Goal: Information Seeking & Learning: Understand process/instructions

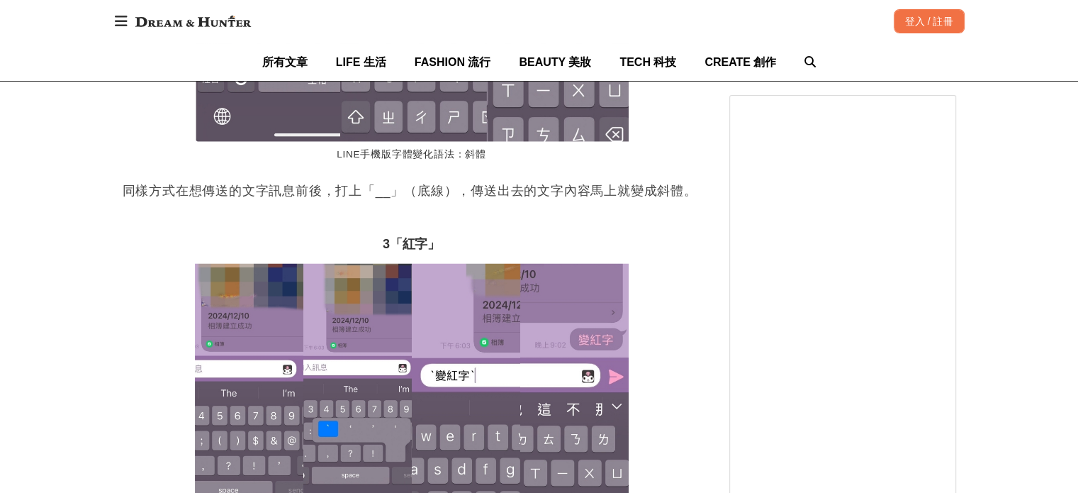
click at [94, 154] on div "首頁 / 3C 話題 [URL][DOMAIN_NAME] 收藏 LINE手機版新功能！字體變紅色、斜體、加粗超實用，怎麼做實際教學示範給你看 [PERSON…" at bounding box center [539, 22] width 1078 height 4522
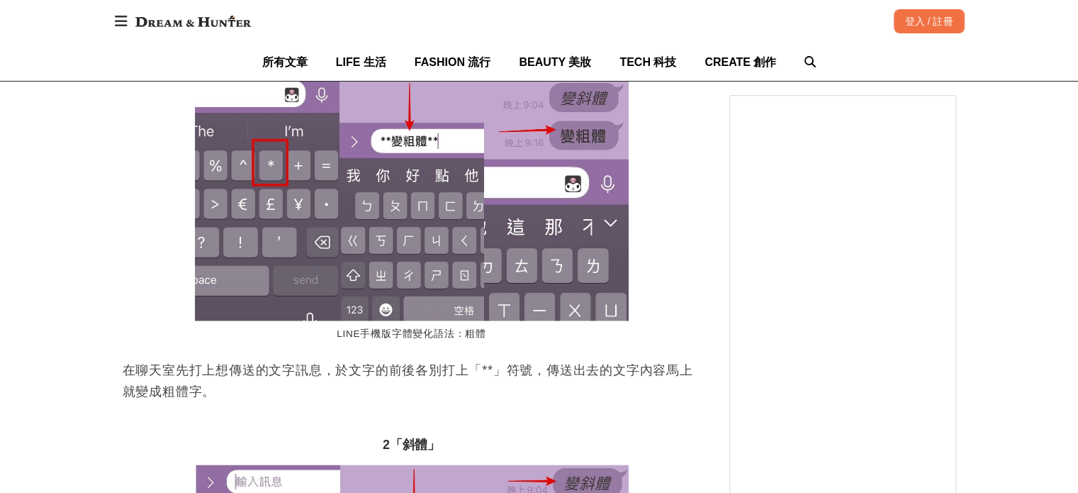
scroll to position [0, 578]
click at [145, 393] on p "在聊天室先打上想傳送的文字訊息，於文字的前後各別打上「**」符號，傳送出去的文字內容馬上就變成粗體字。" at bounding box center [412, 380] width 578 height 43
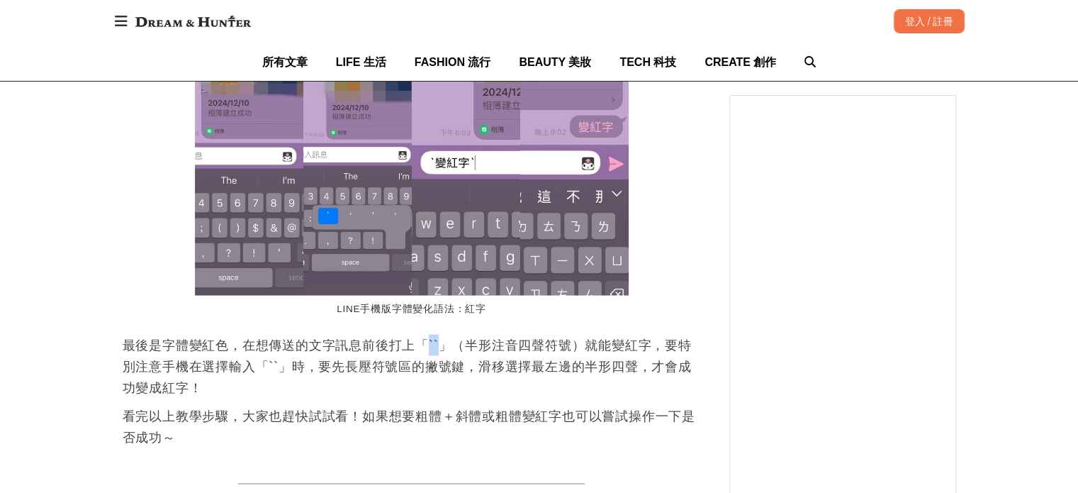
scroll to position [0, 1157]
drag, startPoint x: 430, startPoint y: 347, endPoint x: 445, endPoint y: 345, distance: 15.0
click at [445, 345] on p "最後是字體變紅色，在想傳送的文字訊息前後打上「``」（半形注音四聲符號）就能變紅字，要特別注意手機在選擇輸入「``」時，要先長壓符號區的撇號鍵，滑移選擇最左邊…" at bounding box center [412, 366] width 578 height 64
click at [590, 398] on p "最後是字體變紅色，在想傳送的文字訊息前後打上「``」（半形注音四聲符號）就能變紅字，要特別注意手機在選擇輸入「``」時，要先長壓符號區的撇號鍵，滑移選擇最左邊…" at bounding box center [412, 366] width 578 height 64
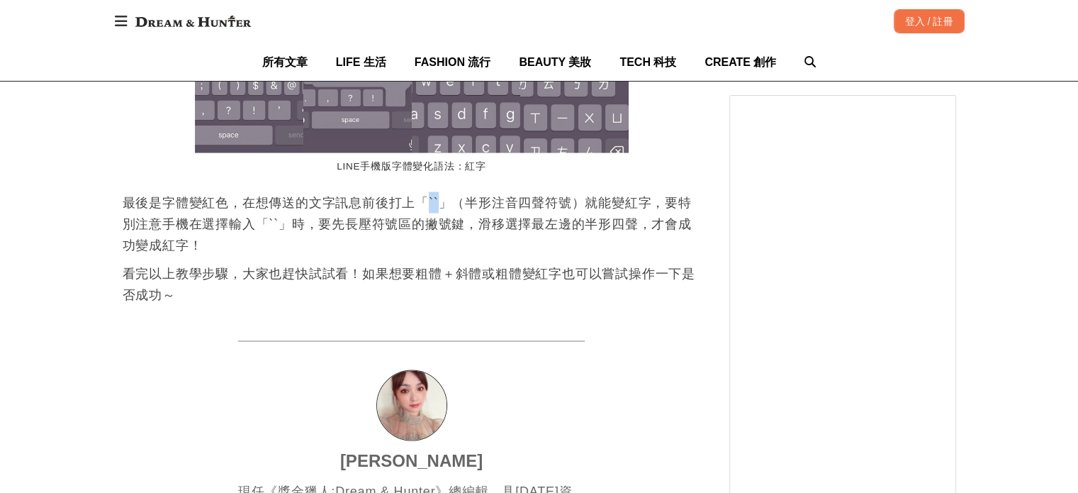
scroll to position [0, 0]
drag, startPoint x: 432, startPoint y: 209, endPoint x: 441, endPoint y: 206, distance: 9.2
click at [441, 206] on p "最後是字體變紅色，在想傳送的文字訊息前後打上「``」（半形注音四聲符號）就能變紅字，要特別注意手機在選擇輸入「``」時，要先長壓符號區的撇號鍵，滑移選擇最左邊…" at bounding box center [412, 224] width 578 height 64
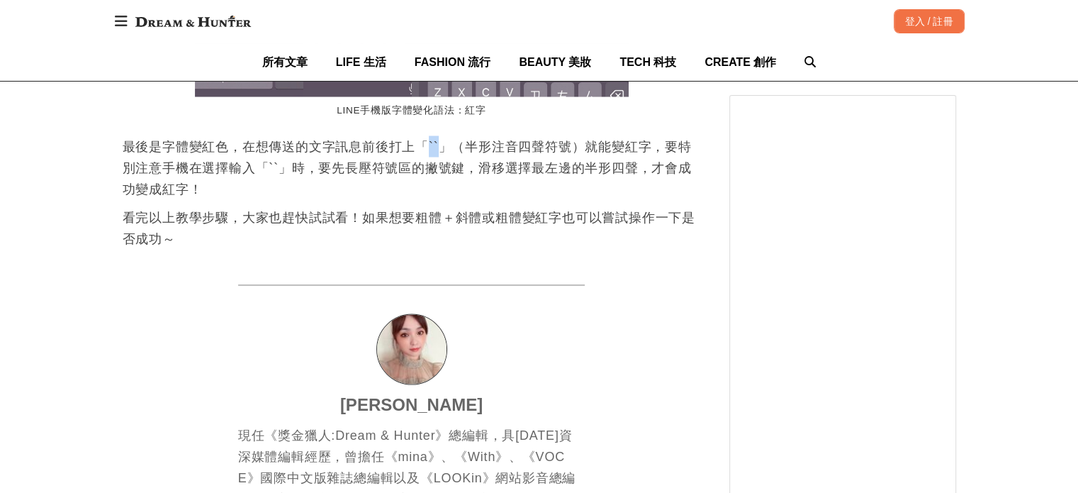
scroll to position [2835, 0]
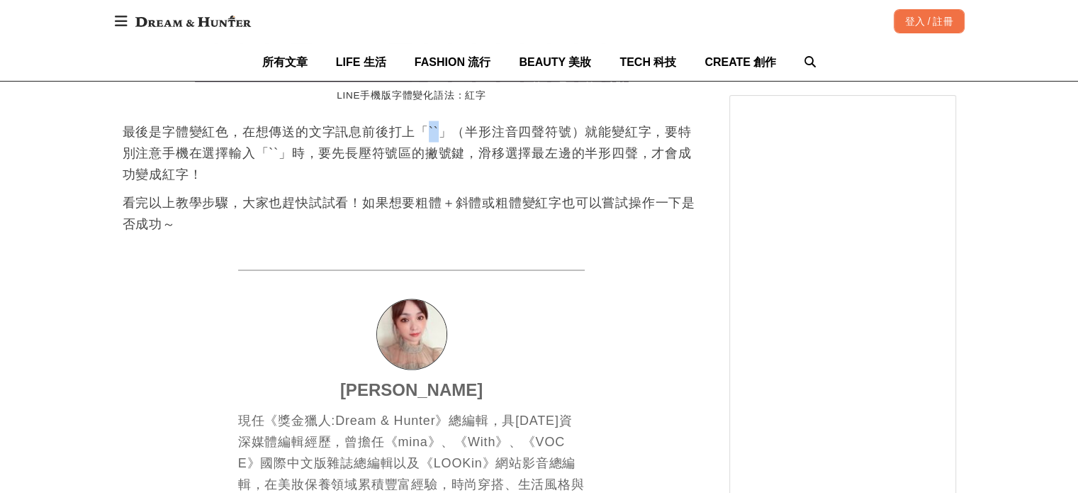
click at [438, 130] on p "最後是字體變紅色，在想傳送的文字訊息前後打上「``」（半形注音四聲符號）就能變紅字，要特別注意手機在選擇輸入「``」時，要先長壓符號區的撇號鍵，滑移選擇最左邊…" at bounding box center [412, 153] width 578 height 64
click at [437, 127] on p "最後是字體變紅色，在想傳送的文字訊息前後打上「``」（半形注音四聲符號）就能變紅字，要特別注意手機在選擇輸入「``」時，要先長壓符號區的撇號鍵，滑移選擇最左邊…" at bounding box center [412, 153] width 578 height 64
copy p "`"
